Goal: Task Accomplishment & Management: Manage account settings

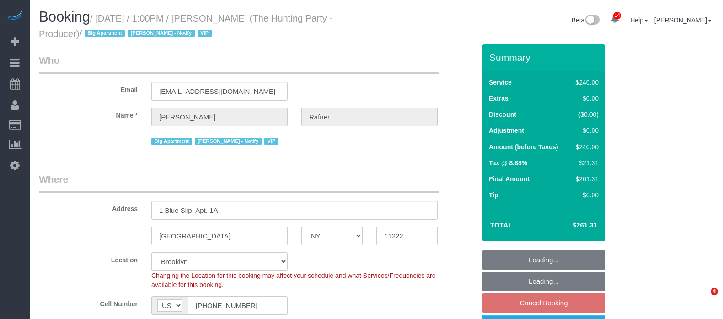
select select "NY"
select select "2"
select select "120"
select select "spot6"
select select "number:58"
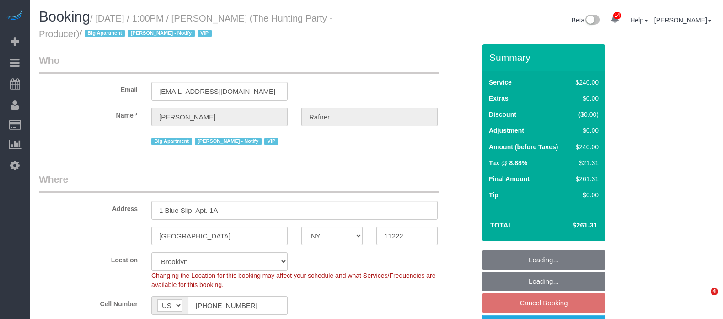
select select "number:76"
select select "number:15"
select select "number:5"
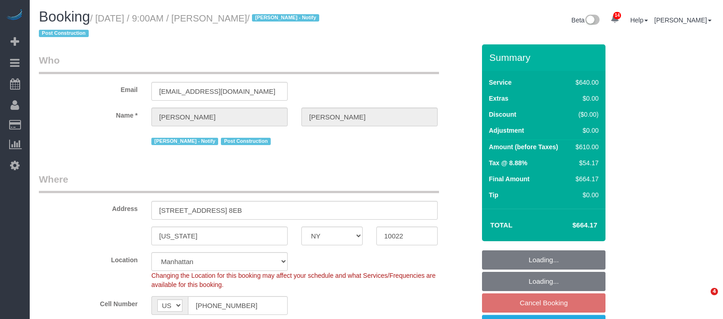
select select "NY"
select select "2"
select select "240"
select select "number:89"
select select "number:90"
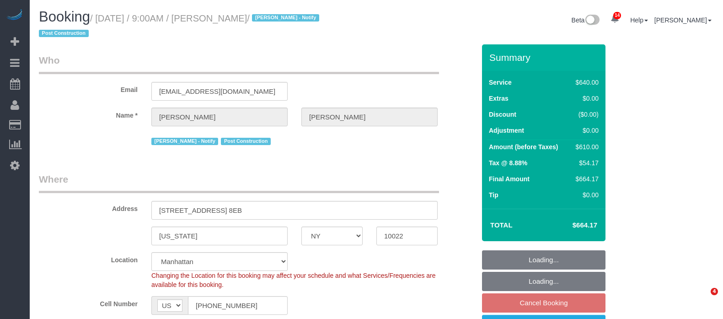
select select "number:15"
select select "number:7"
select select "object:1035"
select select "spot2"
